Goal: Task Accomplishment & Management: Use online tool/utility

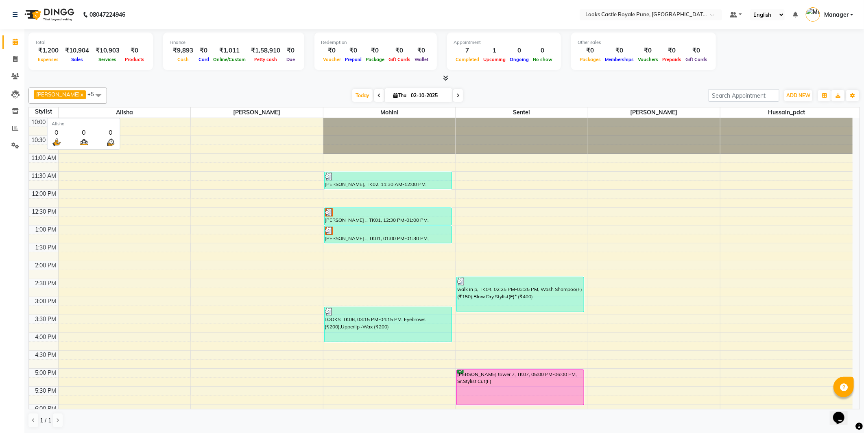
scroll to position [160, 0]
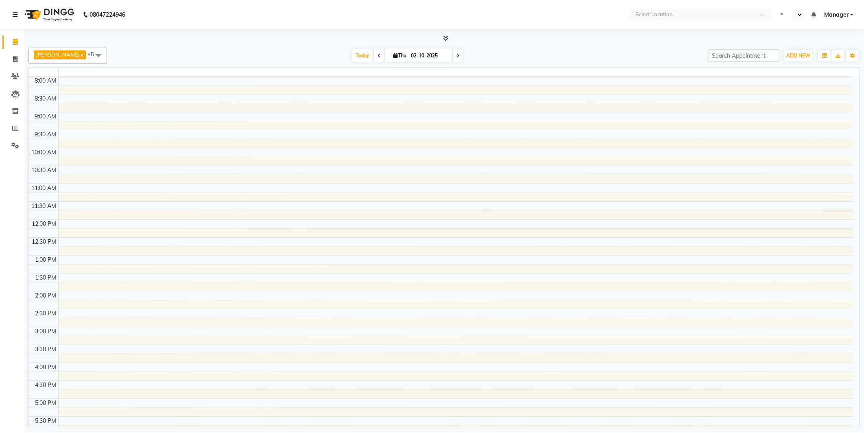
select select "en"
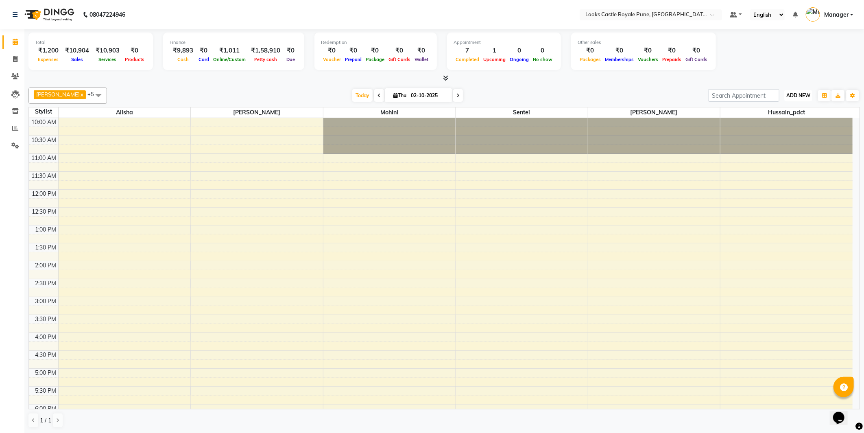
click at [806, 99] on button "ADD NEW Toggle Dropdown" at bounding box center [798, 95] width 28 height 11
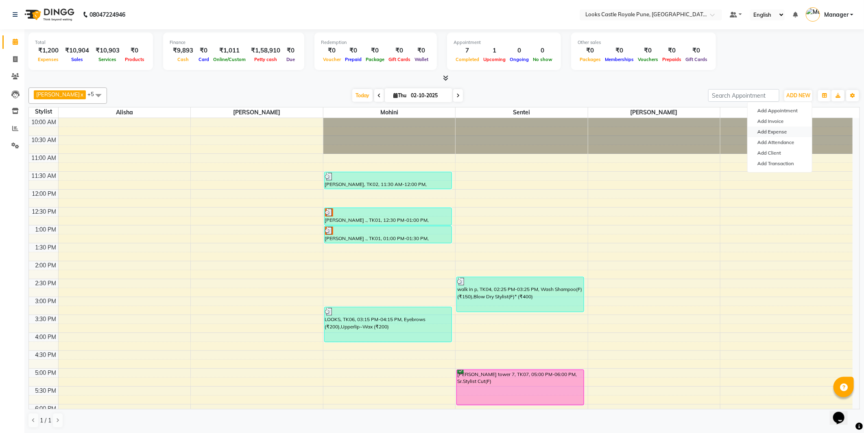
click at [790, 127] on link "Add Expense" at bounding box center [780, 132] width 64 height 11
select select "1"
select select "4878"
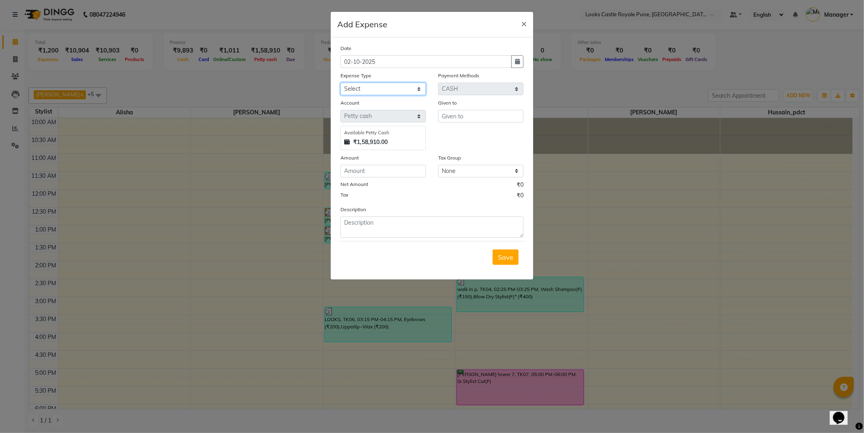
click at [400, 93] on select "Select Accommodation Aesthetics Bank Deposit BLINKIT Cash Handover Client Refun…" at bounding box center [383, 89] width 85 height 13
click at [138, 66] on ngb-modal-window "Add Expense × Date 02-10-2025 Expense Type Select Accommodation Aesthetics Bank…" at bounding box center [432, 216] width 864 height 433
